Goal: Transaction & Acquisition: Purchase product/service

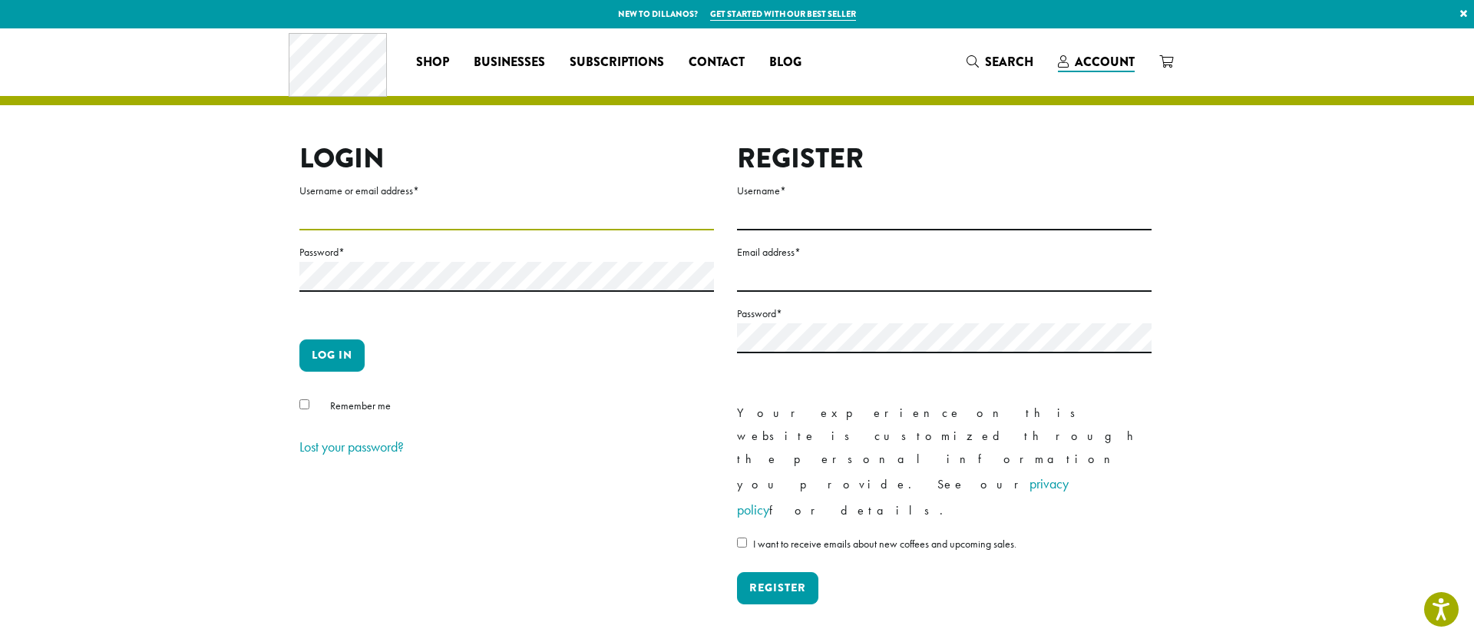
click at [355, 214] on input "Username or email address *" at bounding box center [506, 215] width 415 height 30
type input "**********"
click at [331, 358] on button "Log in" at bounding box center [331, 355] width 65 height 32
click at [319, 355] on button "Log in" at bounding box center [331, 355] width 65 height 32
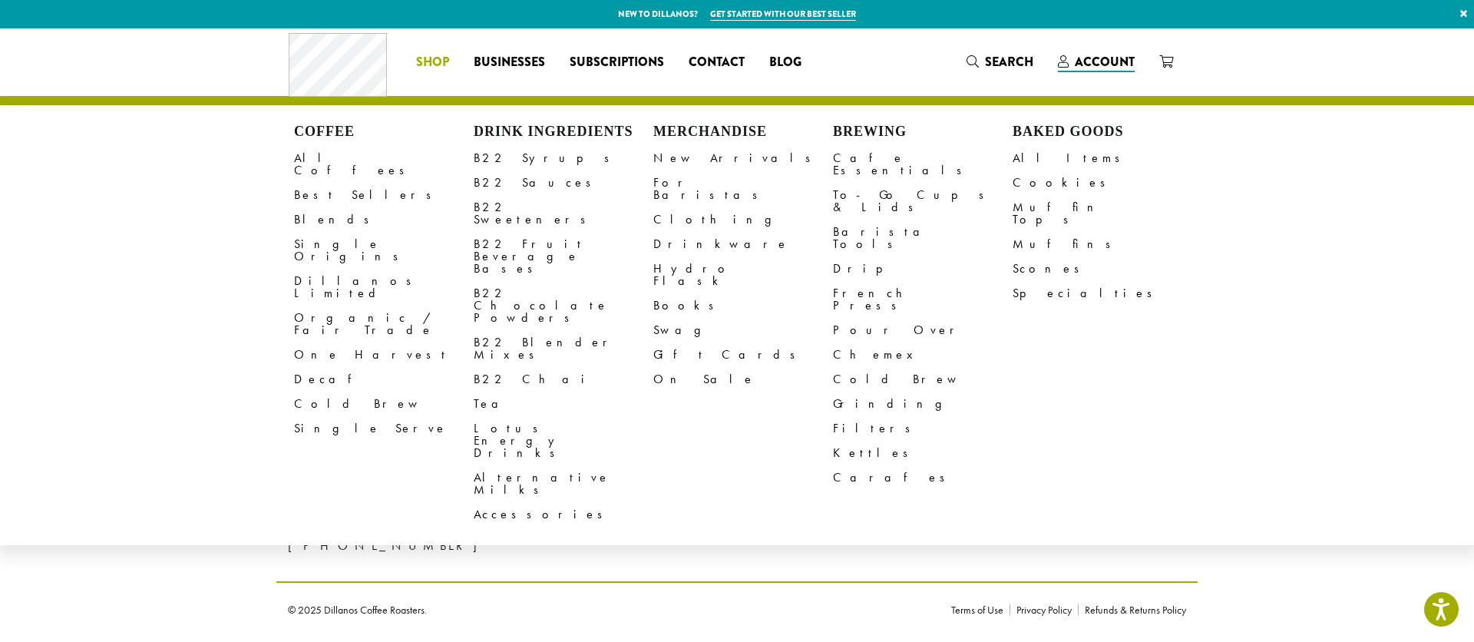
click at [429, 59] on span "Shop" at bounding box center [432, 62] width 33 height 19
click at [435, 59] on span "Shop" at bounding box center [432, 62] width 33 height 19
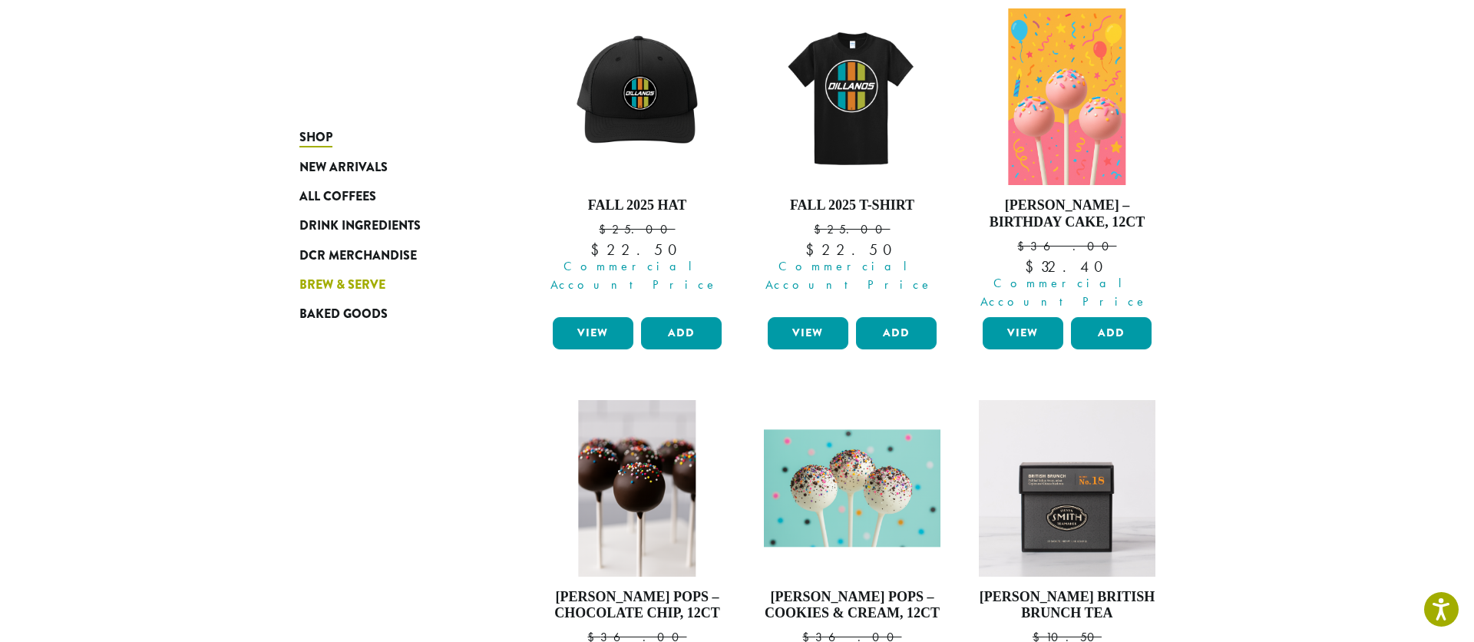
scroll to position [468, 0]
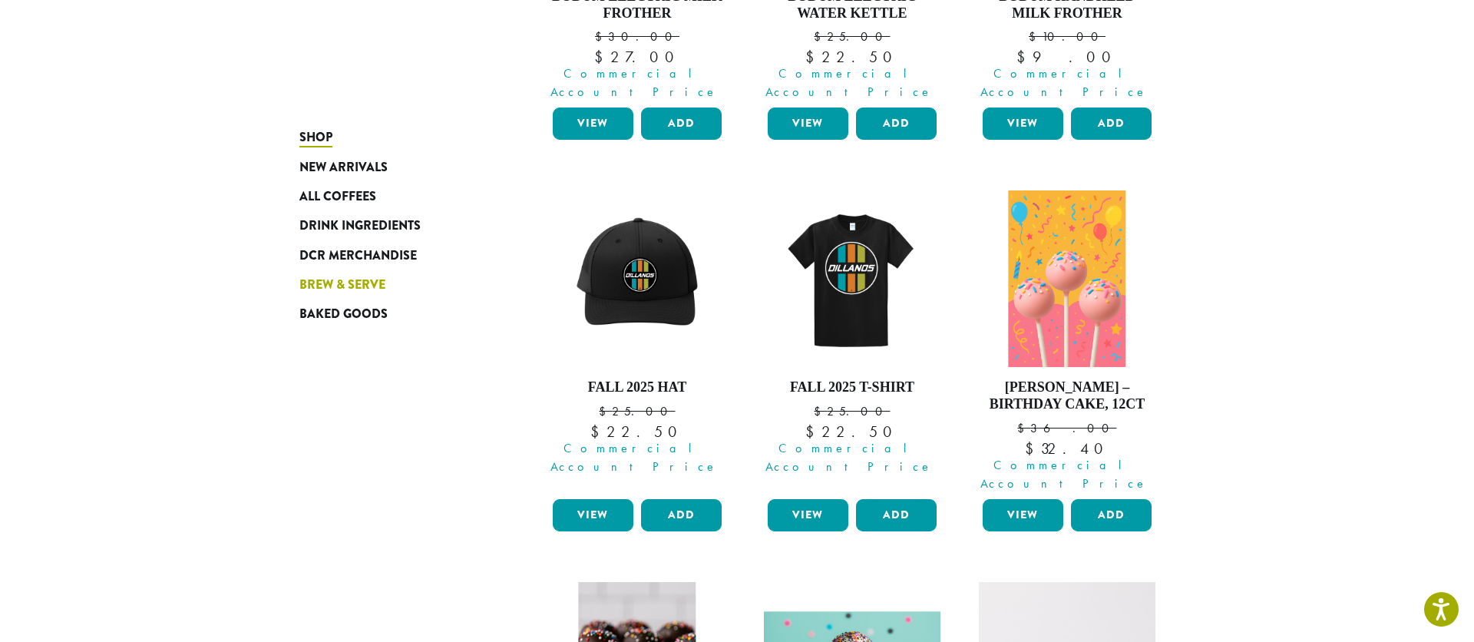
click at [357, 283] on span "Brew & Serve" at bounding box center [342, 285] width 86 height 19
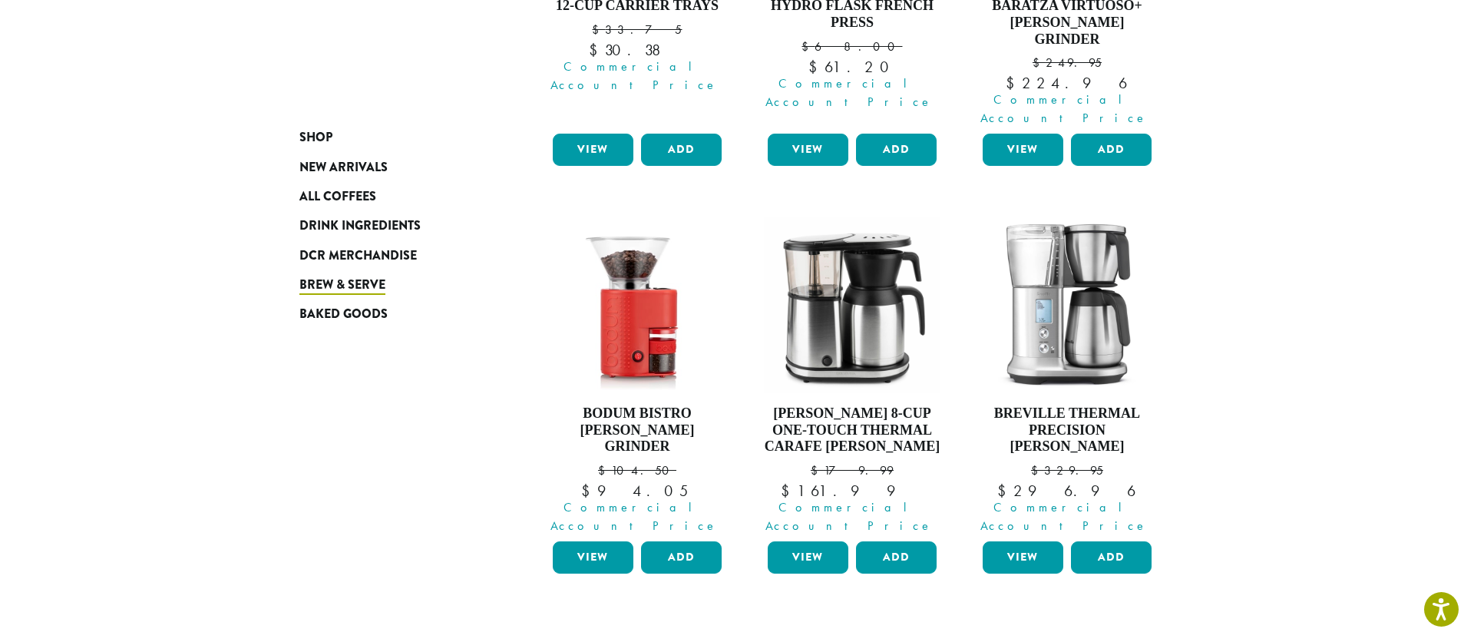
scroll to position [856, 0]
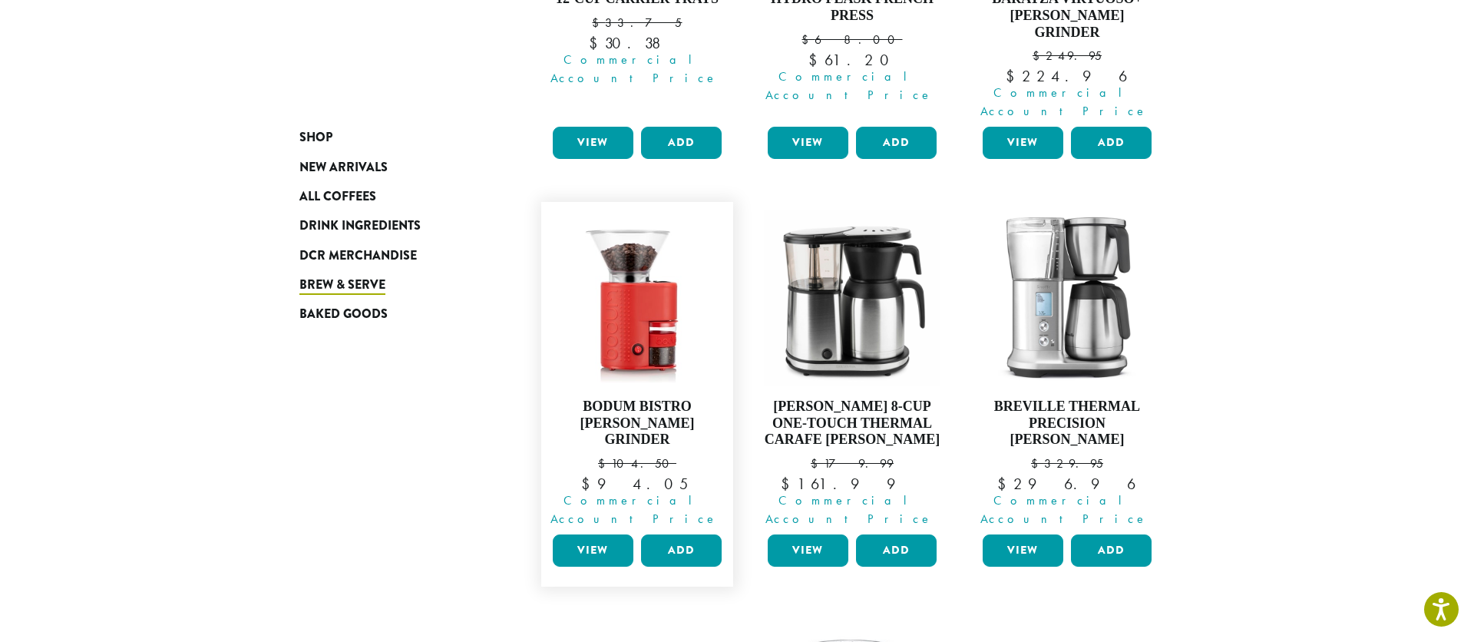
click at [604, 534] on link "View" at bounding box center [593, 550] width 81 height 32
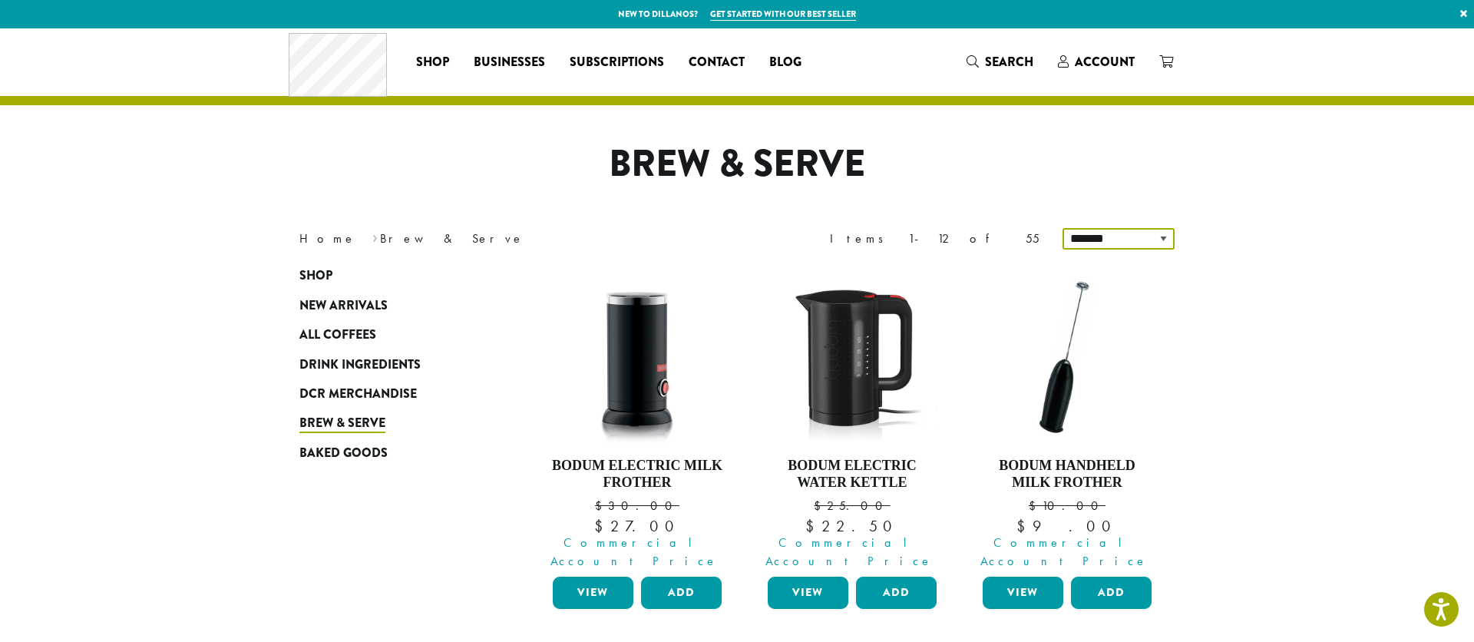
click at [1162, 238] on select "**********" at bounding box center [1119, 238] width 112 height 21
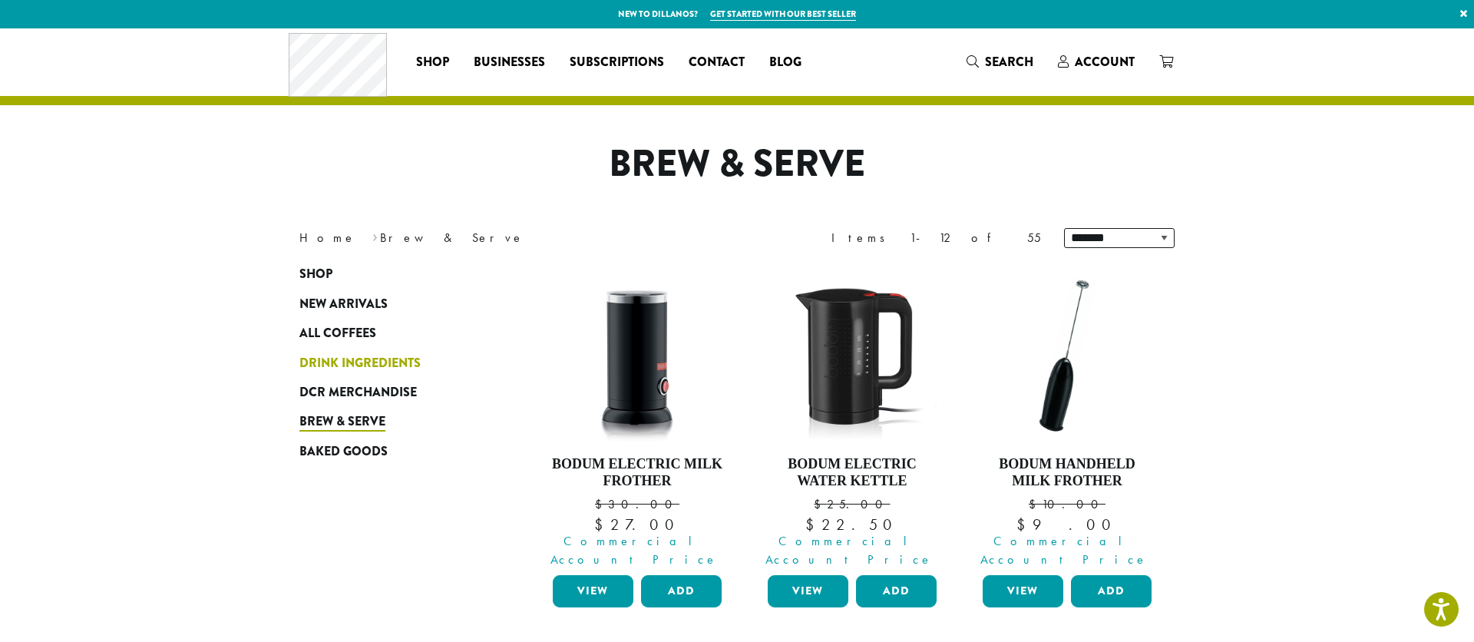
click at [402, 362] on span "Drink Ingredients" at bounding box center [359, 363] width 121 height 19
click at [399, 362] on span "Drink Ingredients" at bounding box center [359, 363] width 121 height 19
click at [398, 361] on span "Drink Ingredients" at bounding box center [359, 363] width 121 height 19
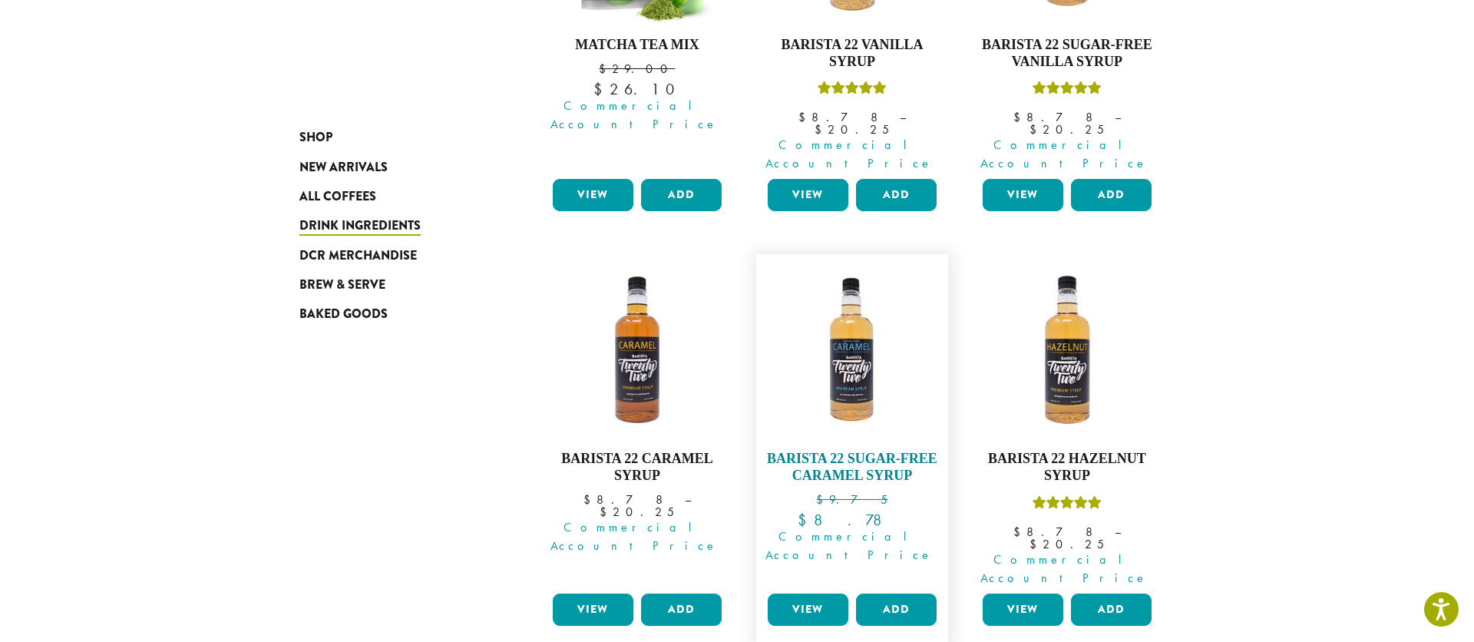
scroll to position [1443, 0]
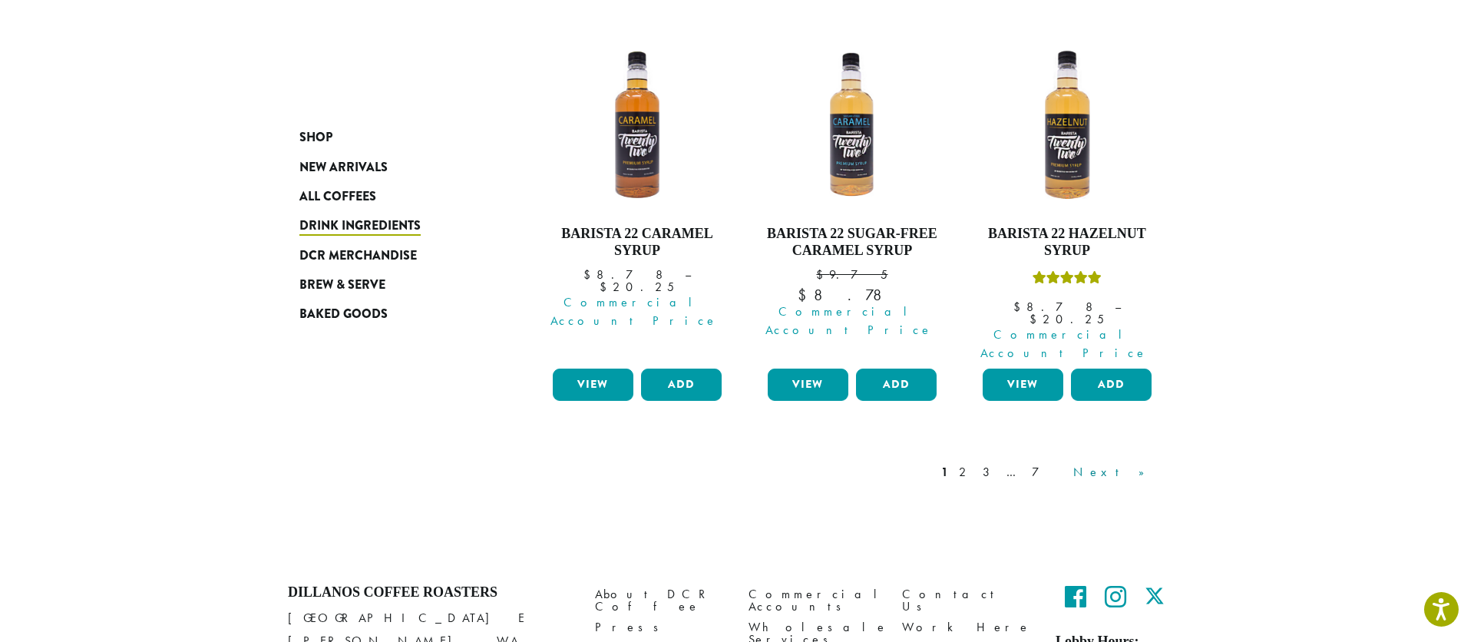
click at [1135, 463] on link "Next »" at bounding box center [1114, 472] width 88 height 18
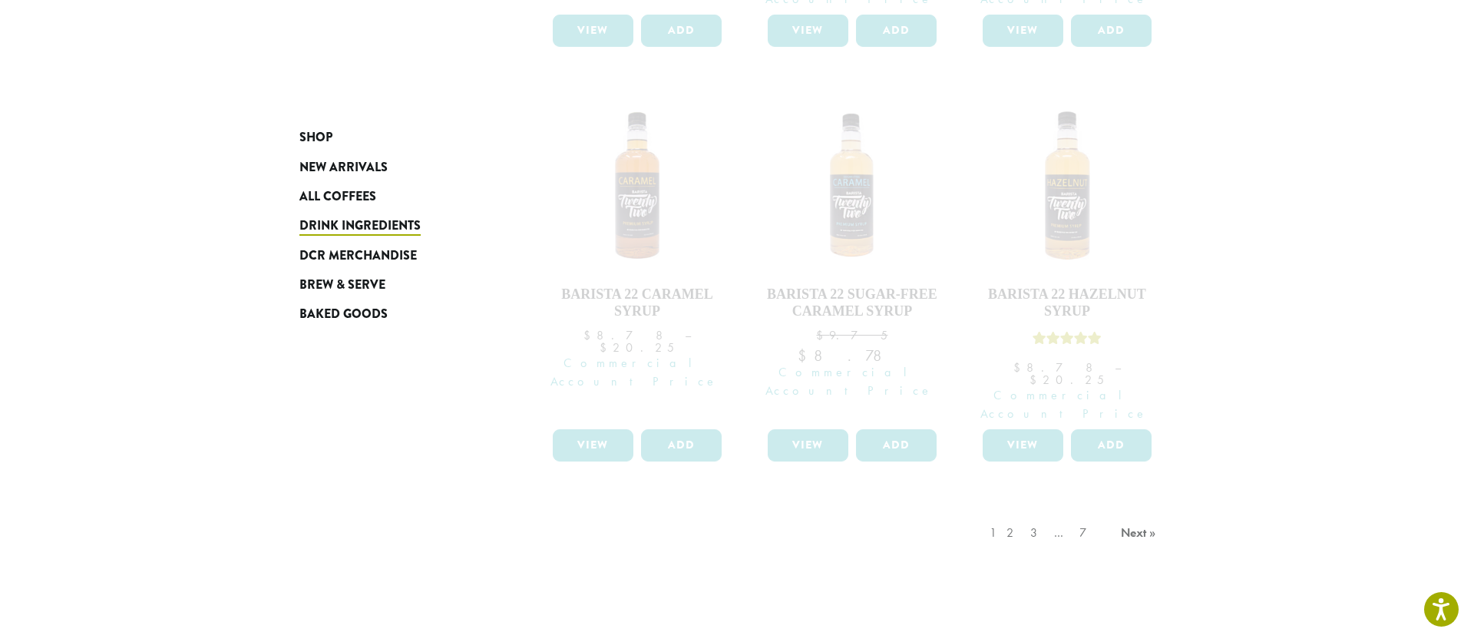
scroll to position [1380, 0]
click at [1049, 514] on div "1 2 3 … 7 Next »" at bounding box center [1075, 550] width 177 height 72
click at [975, 514] on div "1 2 3 … 7 Next »" at bounding box center [852, 550] width 645 height 72
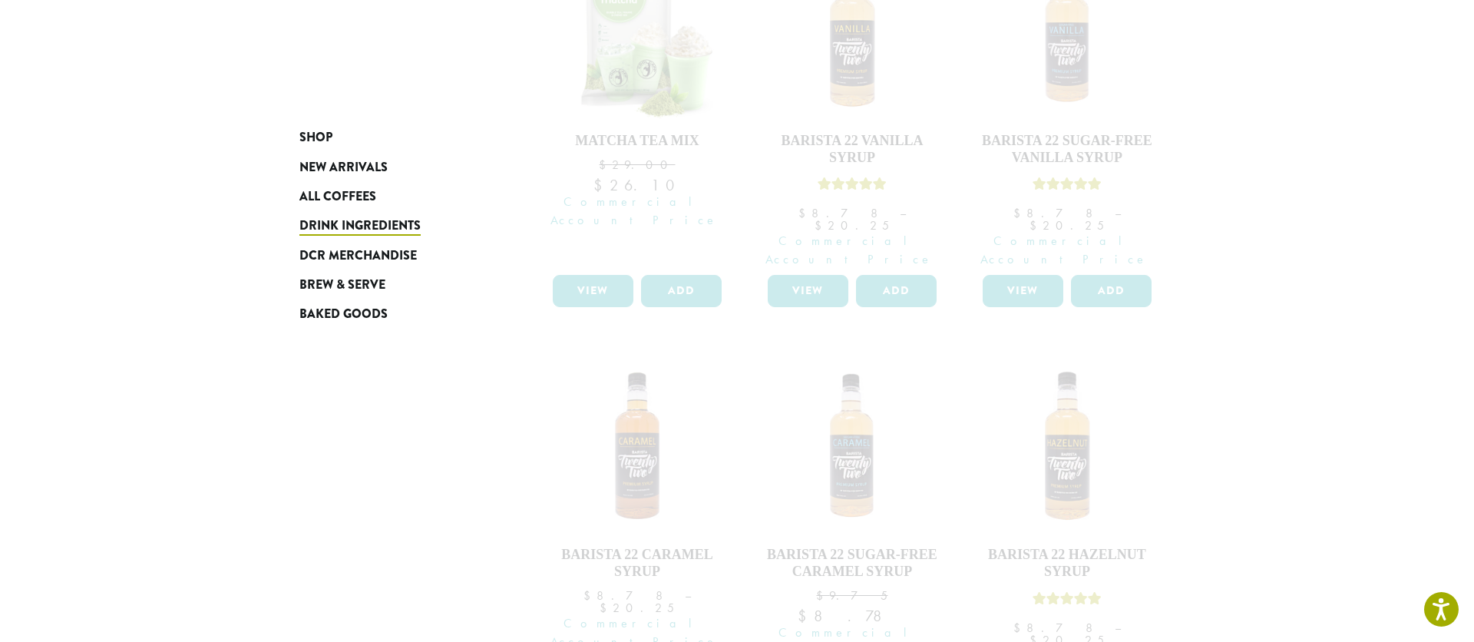
scroll to position [581, 0]
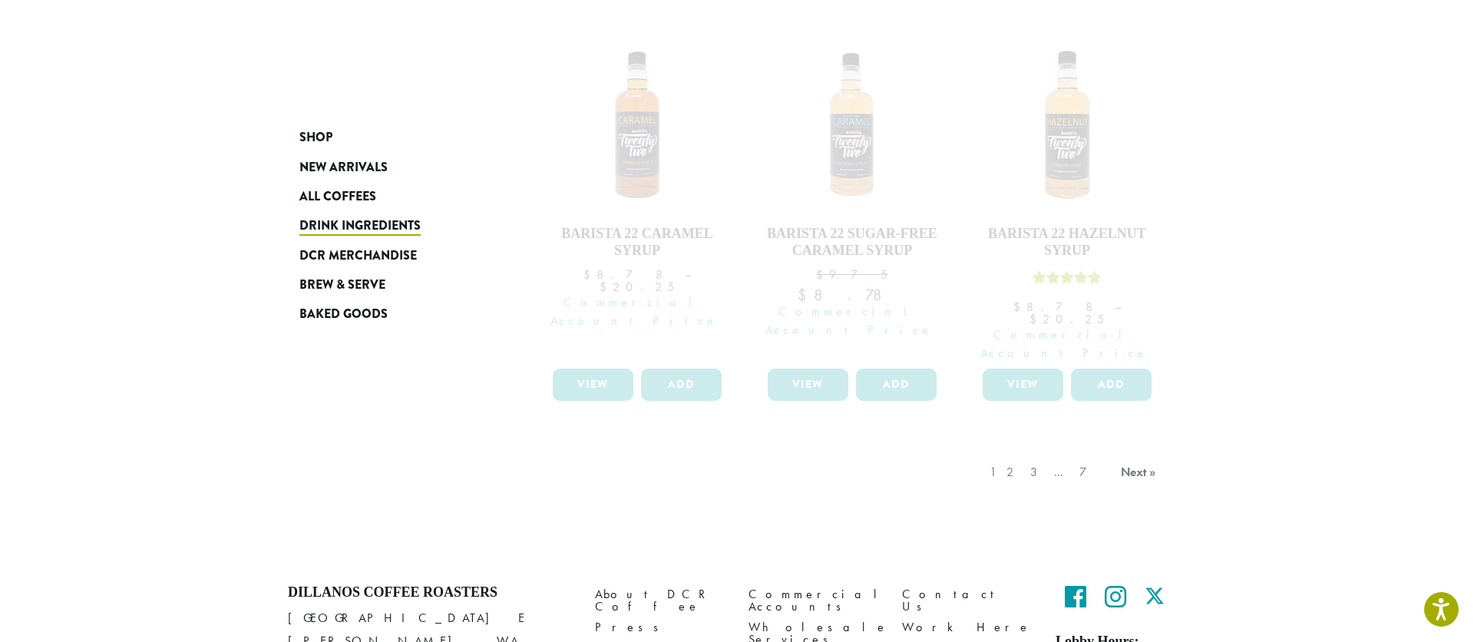
scroll to position [1385, 0]
